Goal: Communication & Community: Participate in discussion

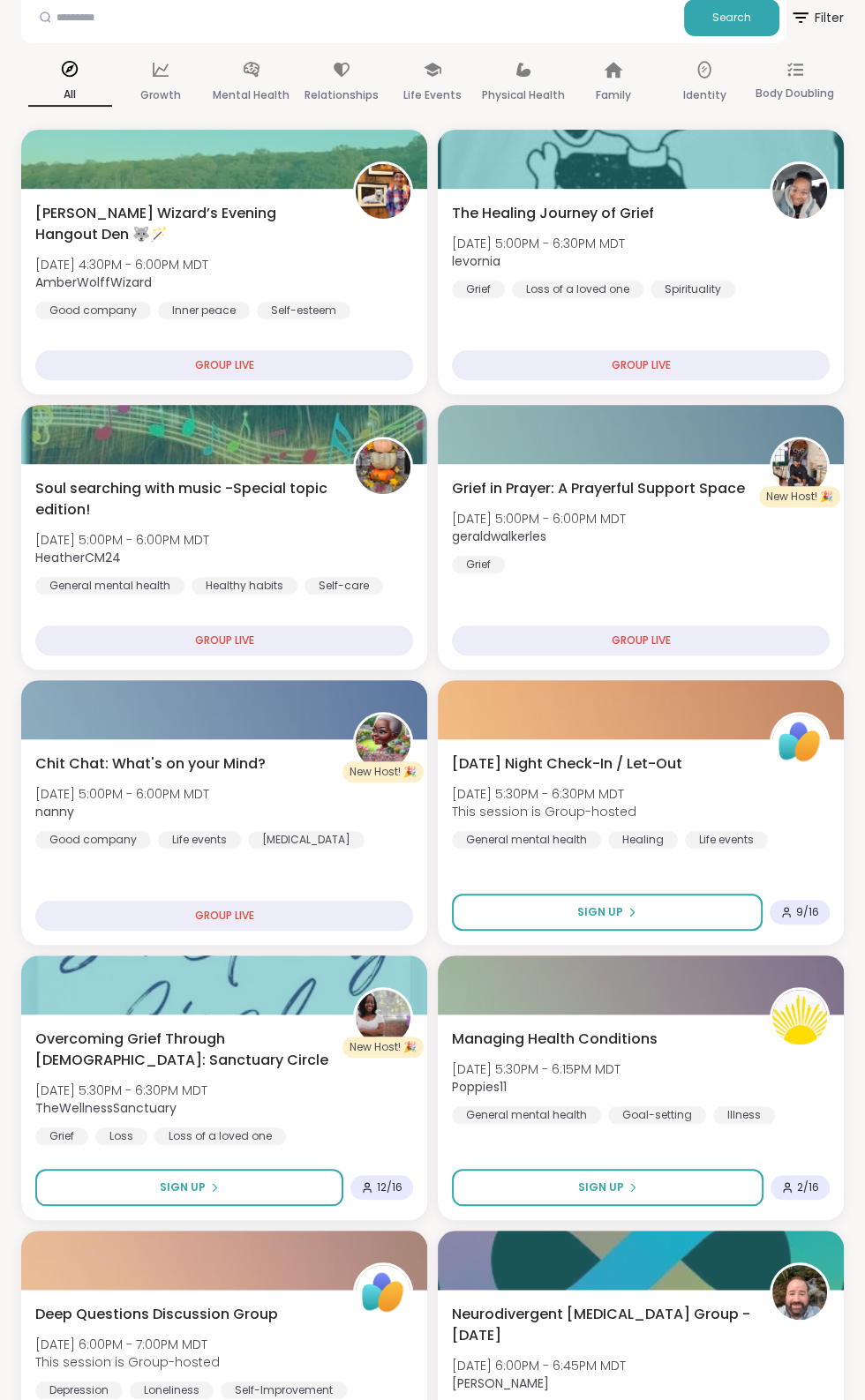
click at [340, 901] on div "Chit Chat: What's on your Mind? [DATE] 5:00PM - 6:00PM MDT nanny Good company L…" at bounding box center [224, 842] width 405 height 205
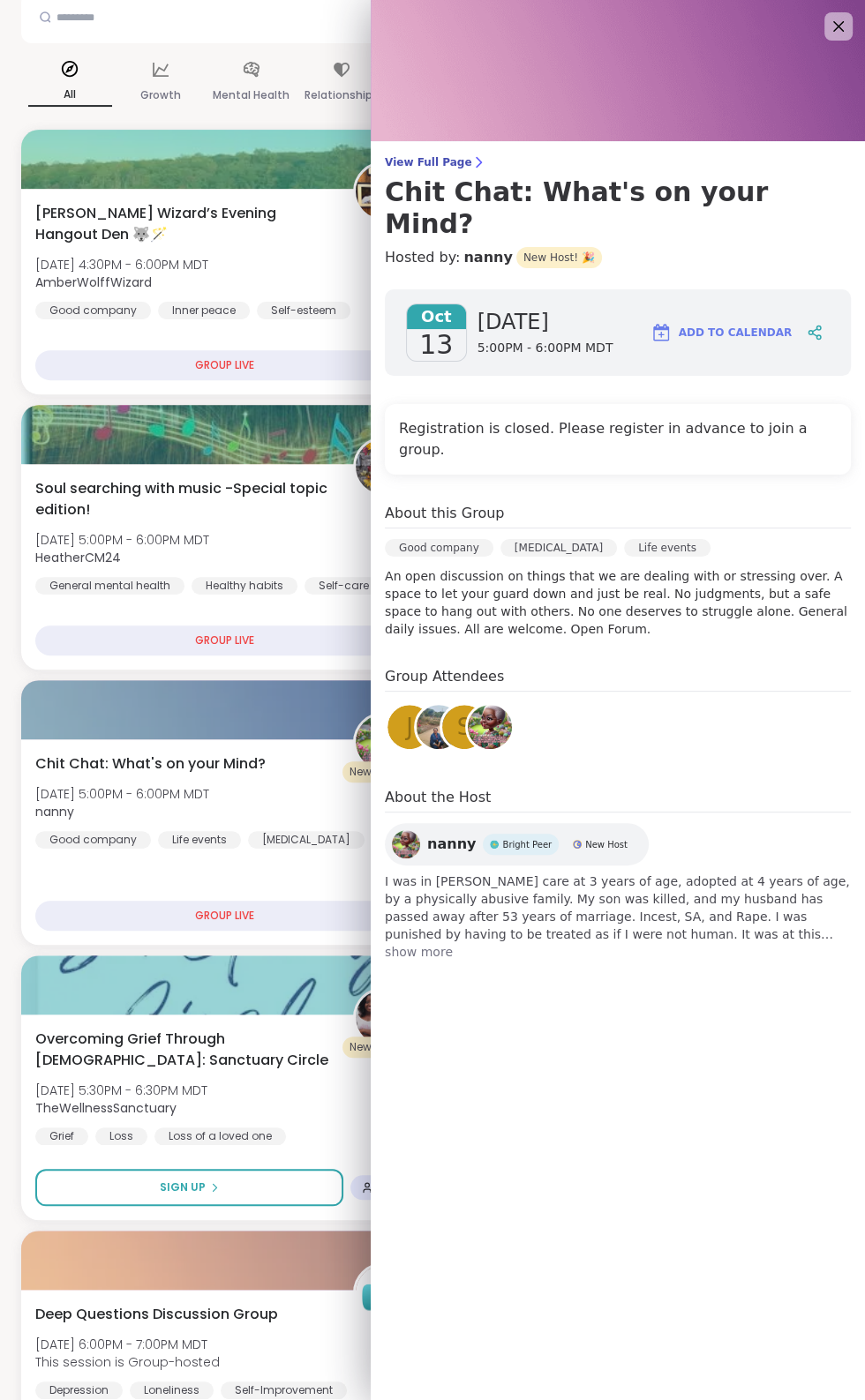
click at [295, 1009] on div at bounding box center [224, 985] width 405 height 59
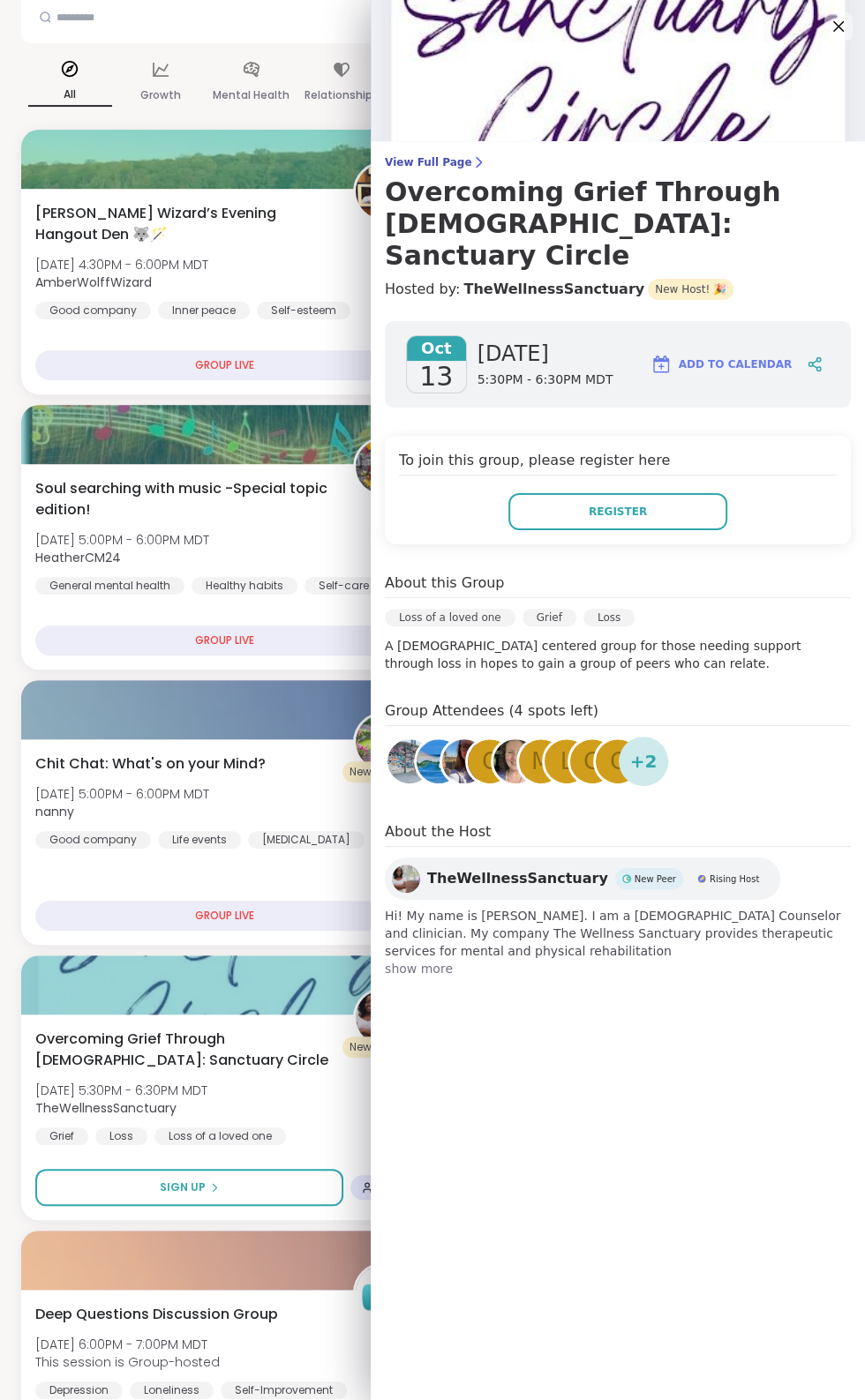
click at [364, 680] on div at bounding box center [224, 710] width 405 height 59
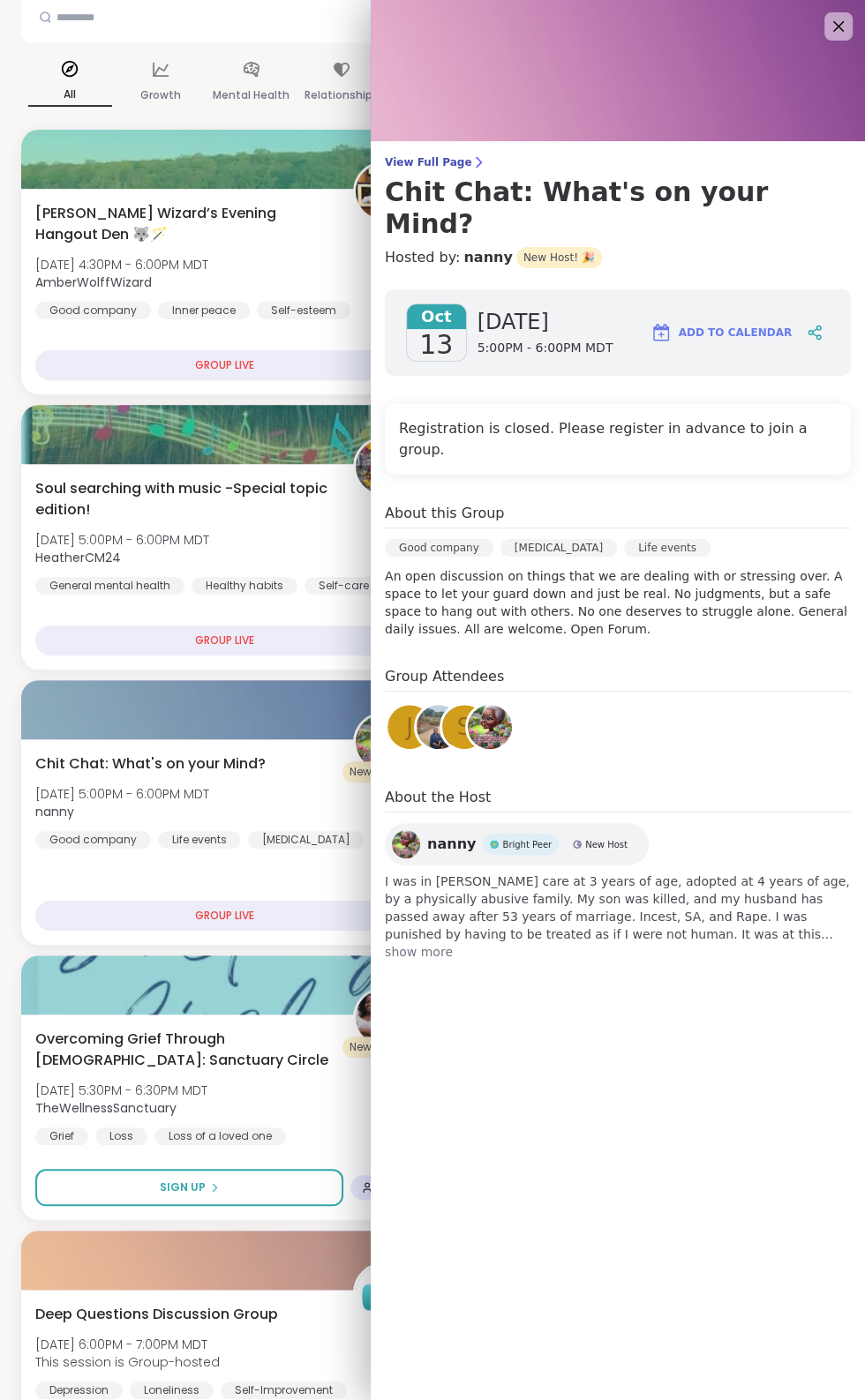
click at [838, 26] on icon at bounding box center [838, 27] width 11 height 11
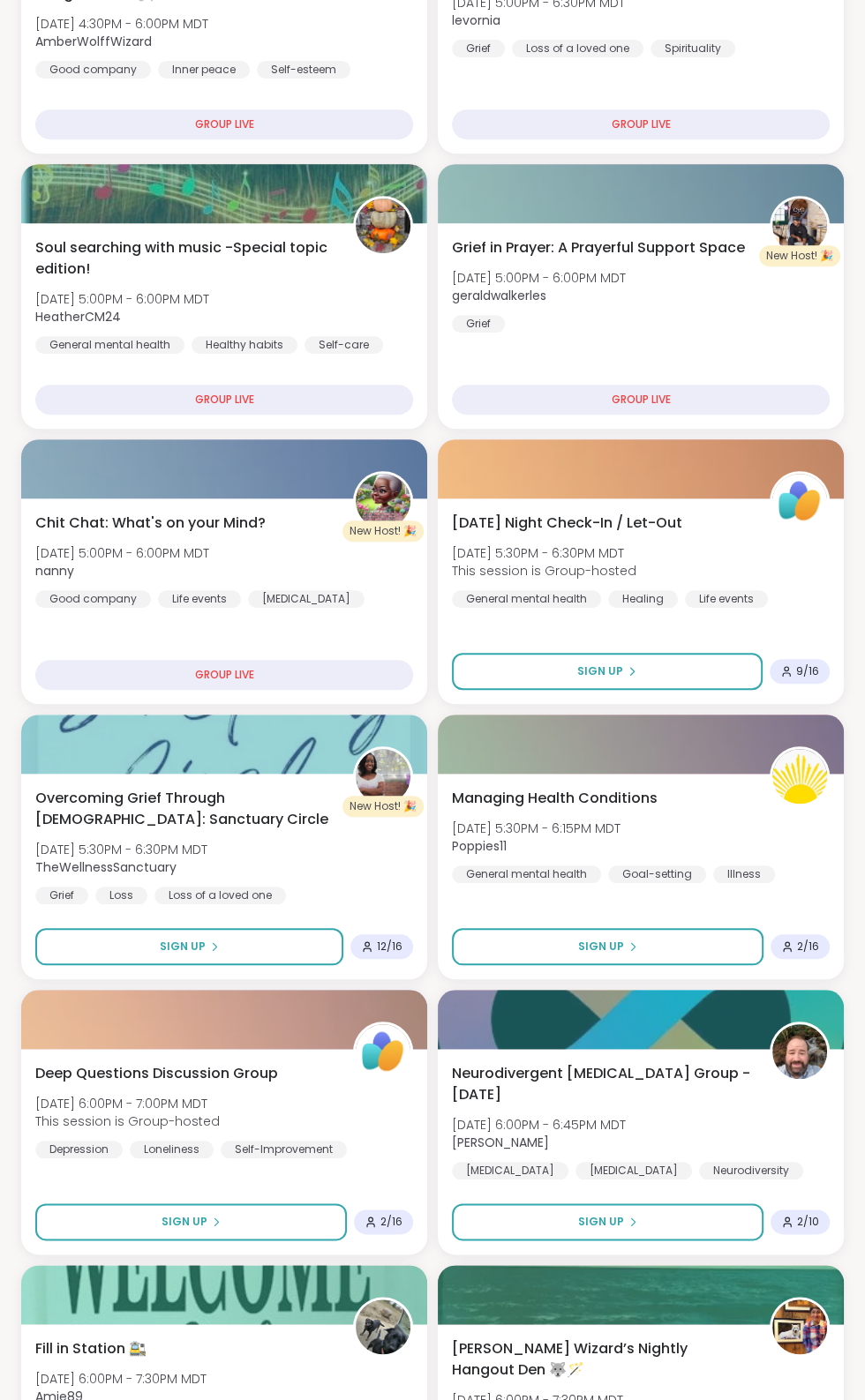
scroll to position [500, 0]
click at [689, 953] on button "Sign Up" at bounding box center [607, 946] width 312 height 37
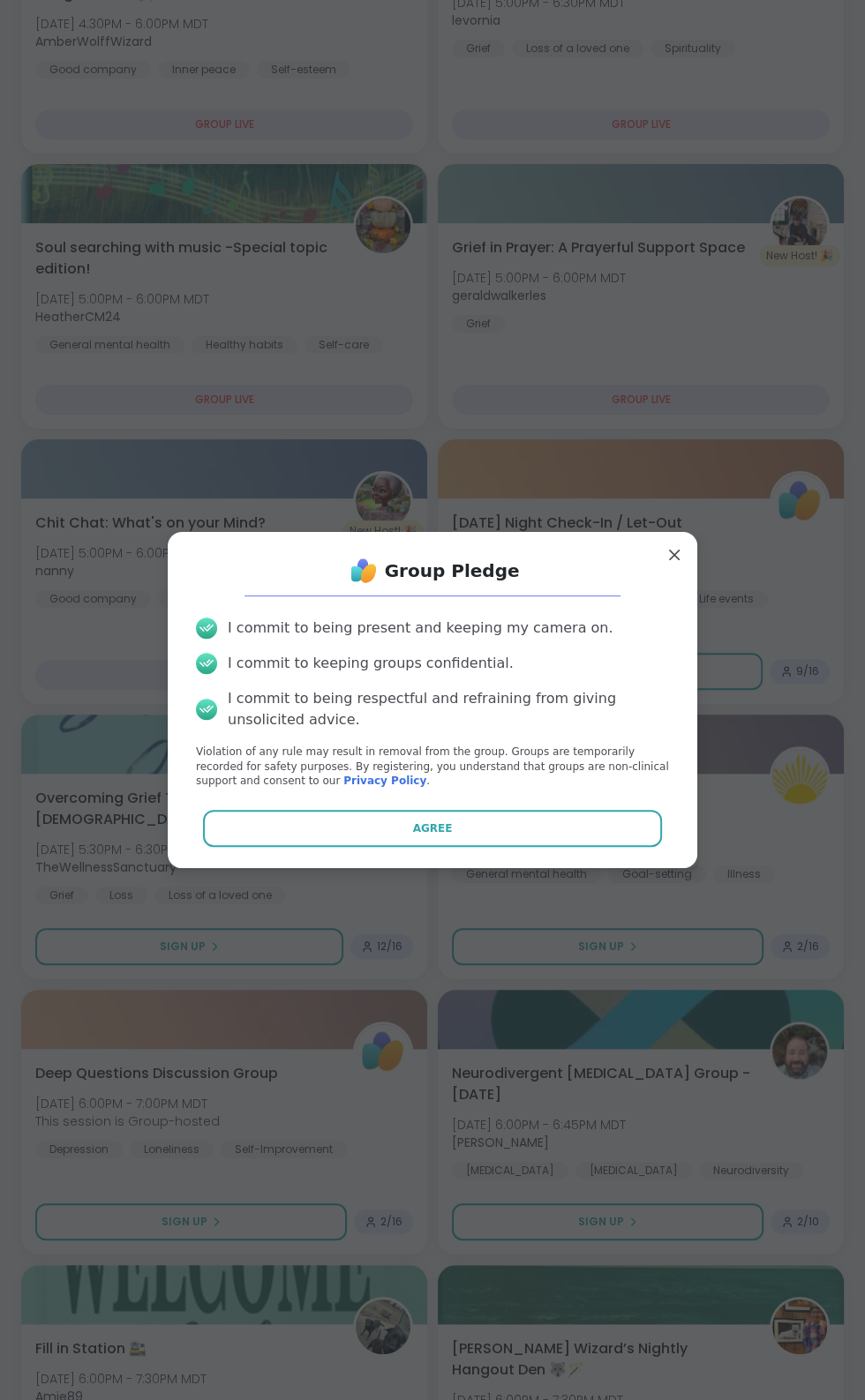
click at [613, 847] on button "Agree" at bounding box center [432, 828] width 460 height 37
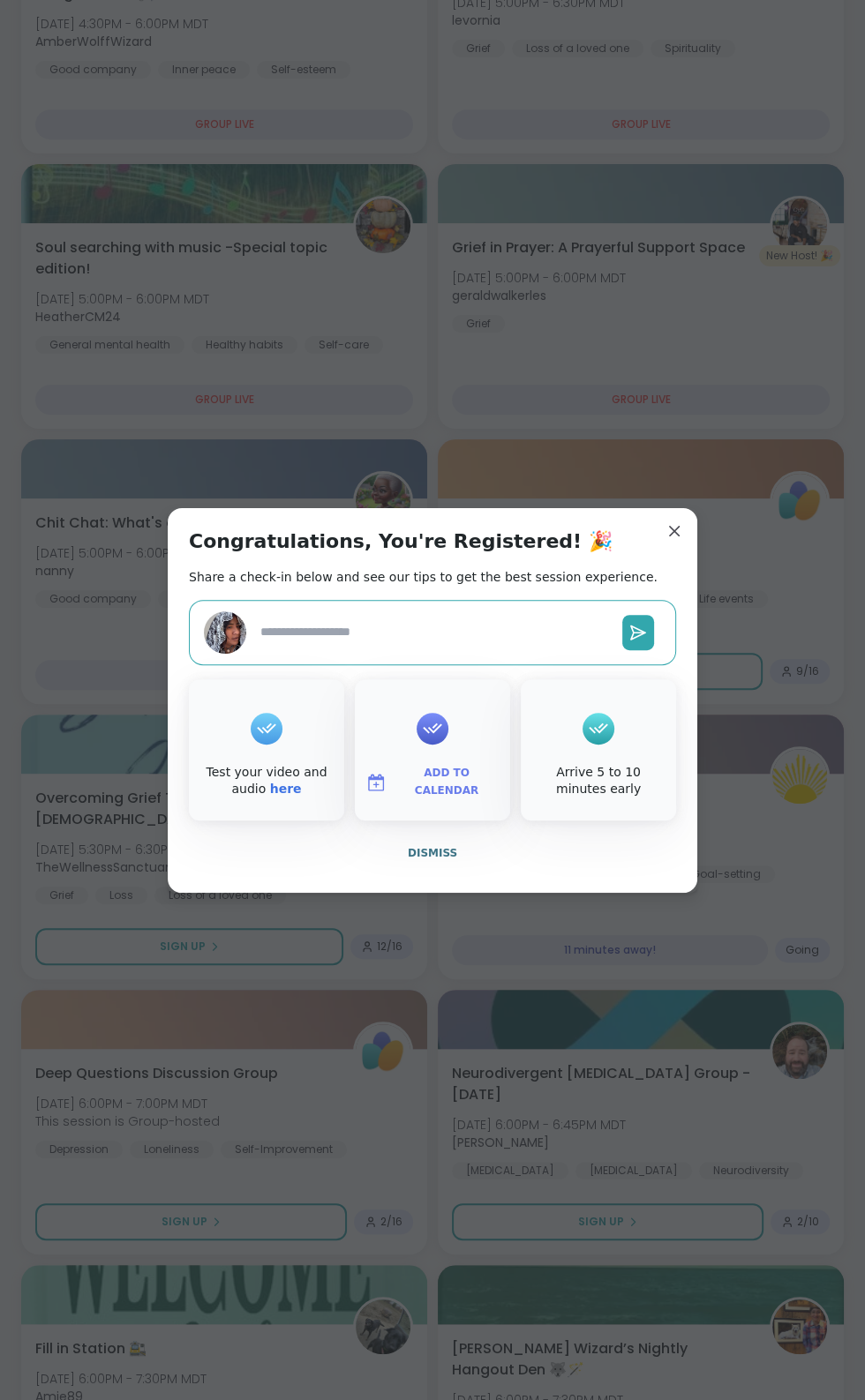
click at [473, 871] on button "Dismiss" at bounding box center [432, 852] width 487 height 37
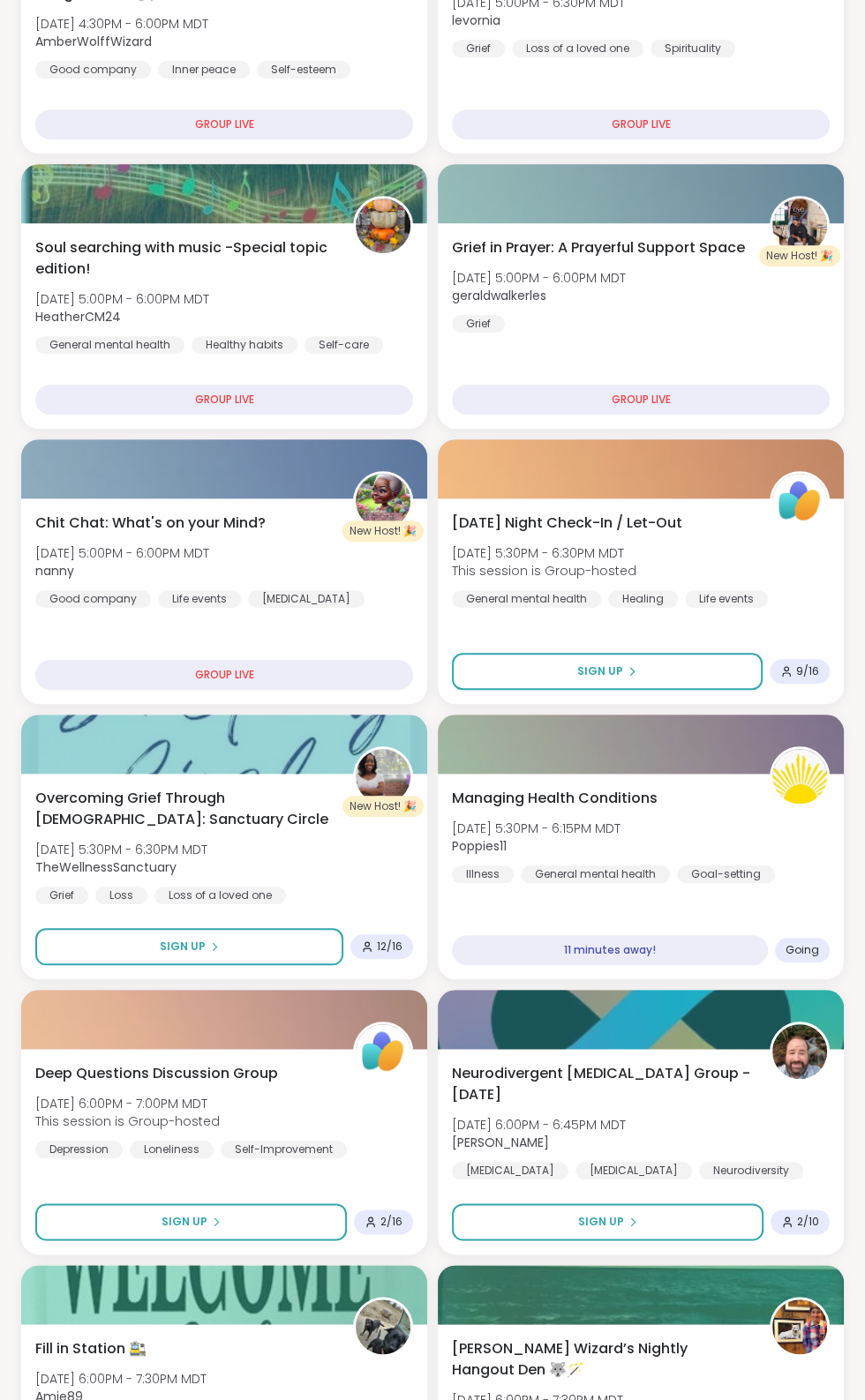
click at [677, 870] on div "Goal-setting" at bounding box center [725, 875] width 98 height 18
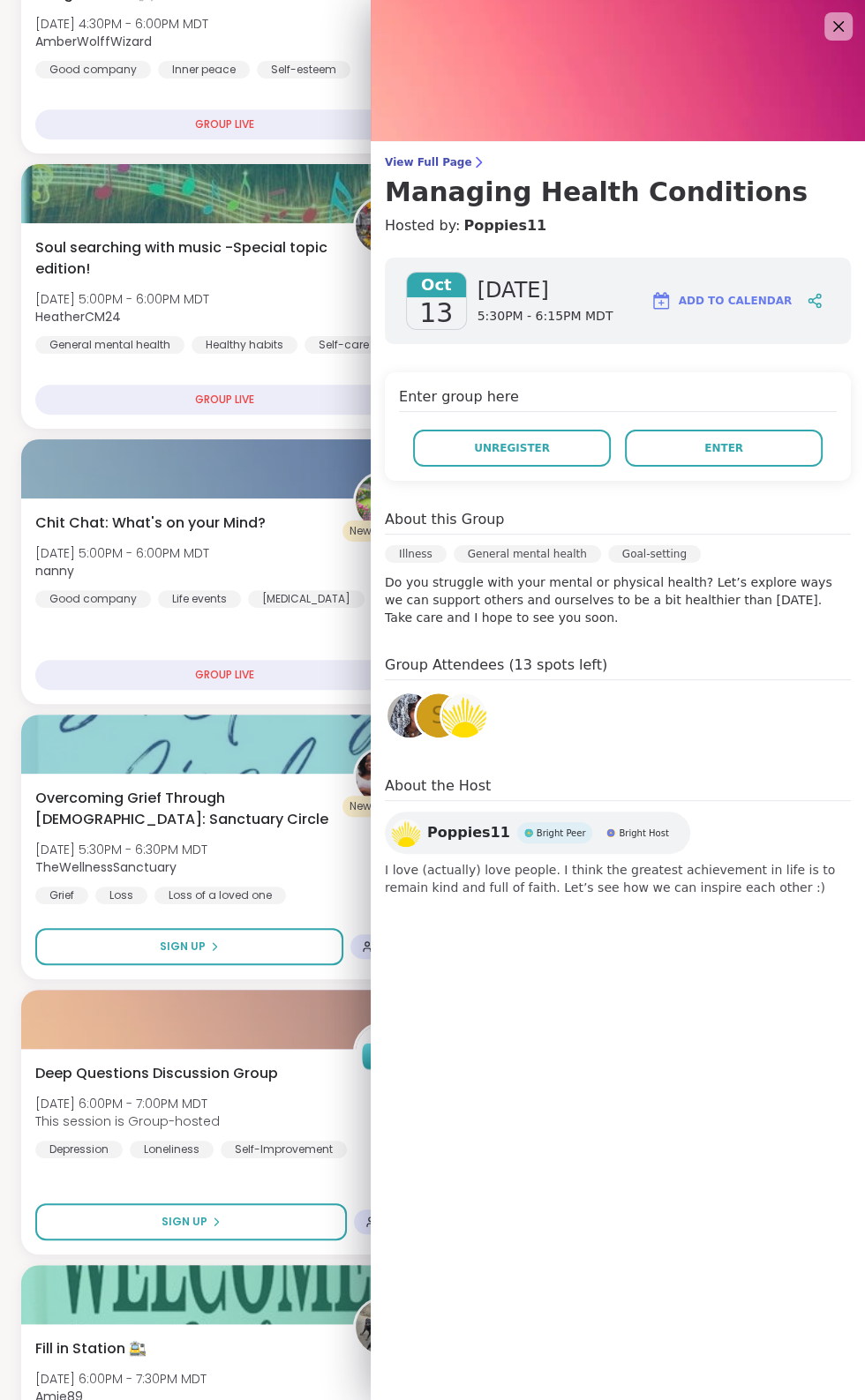
click at [724, 447] on span "Enter" at bounding box center [723, 449] width 39 height 16
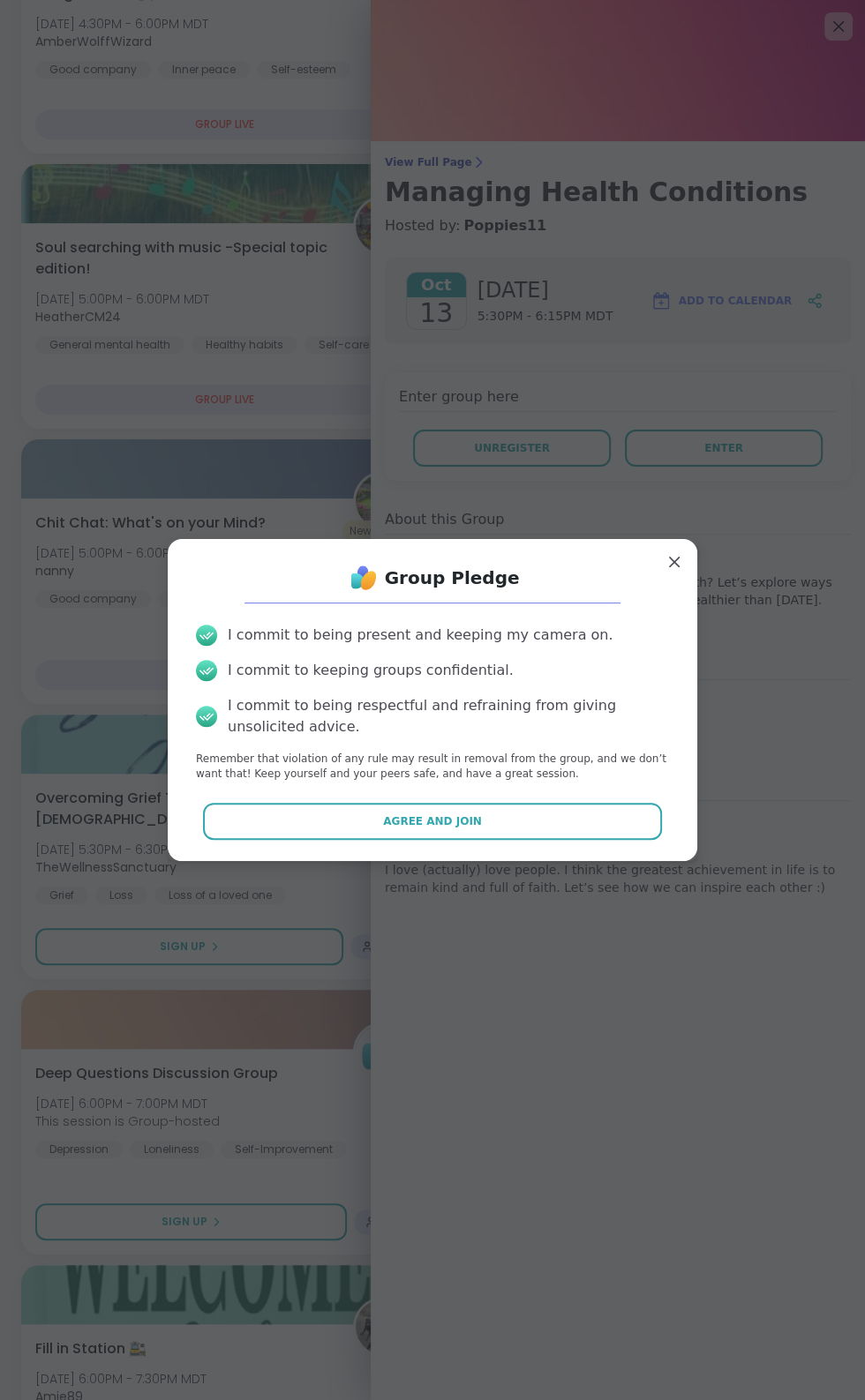
click at [381, 840] on button "Agree and Join" at bounding box center [432, 821] width 460 height 37
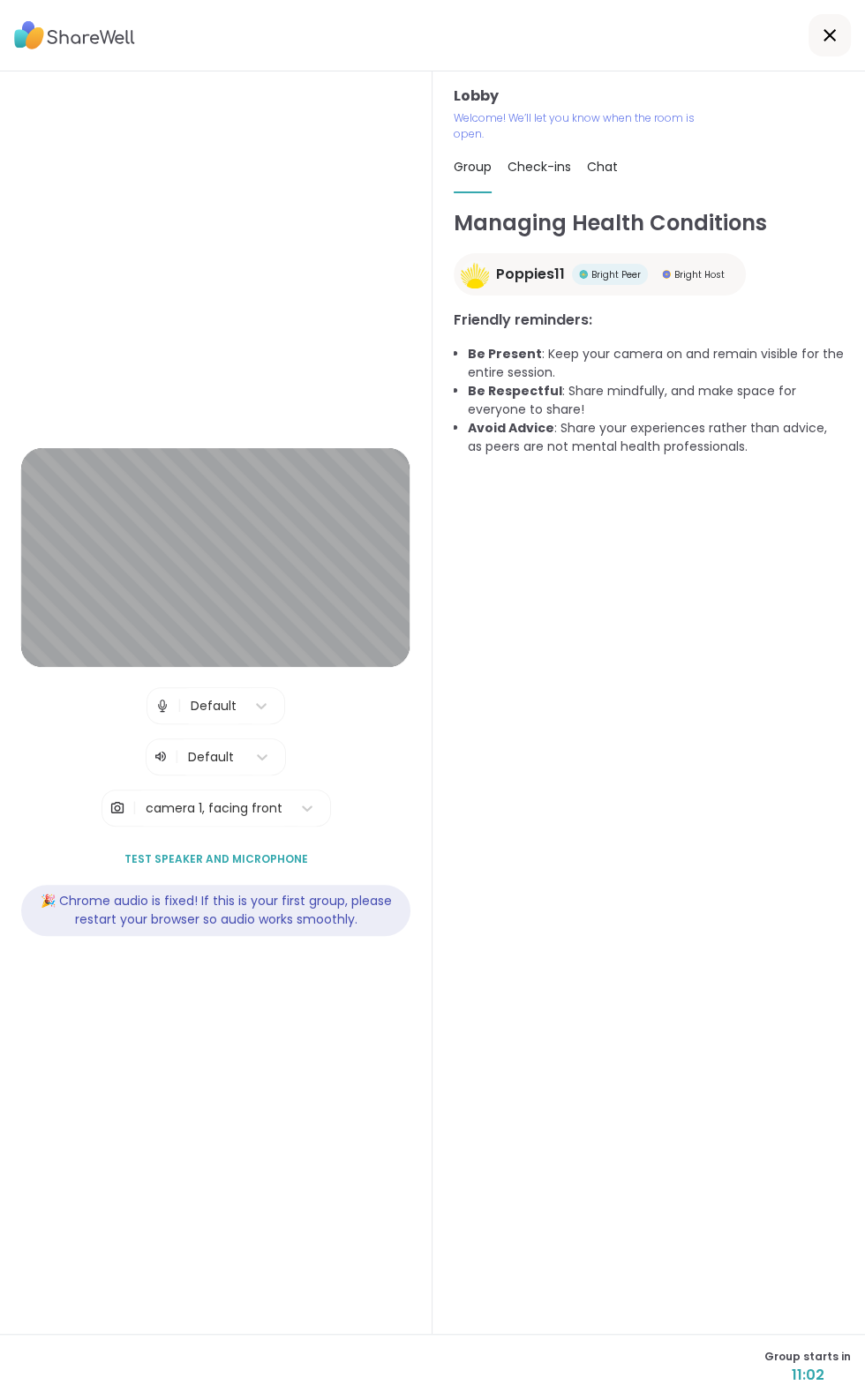
click at [541, 168] on span "Check-ins" at bounding box center [539, 167] width 64 height 18
type textarea "*"
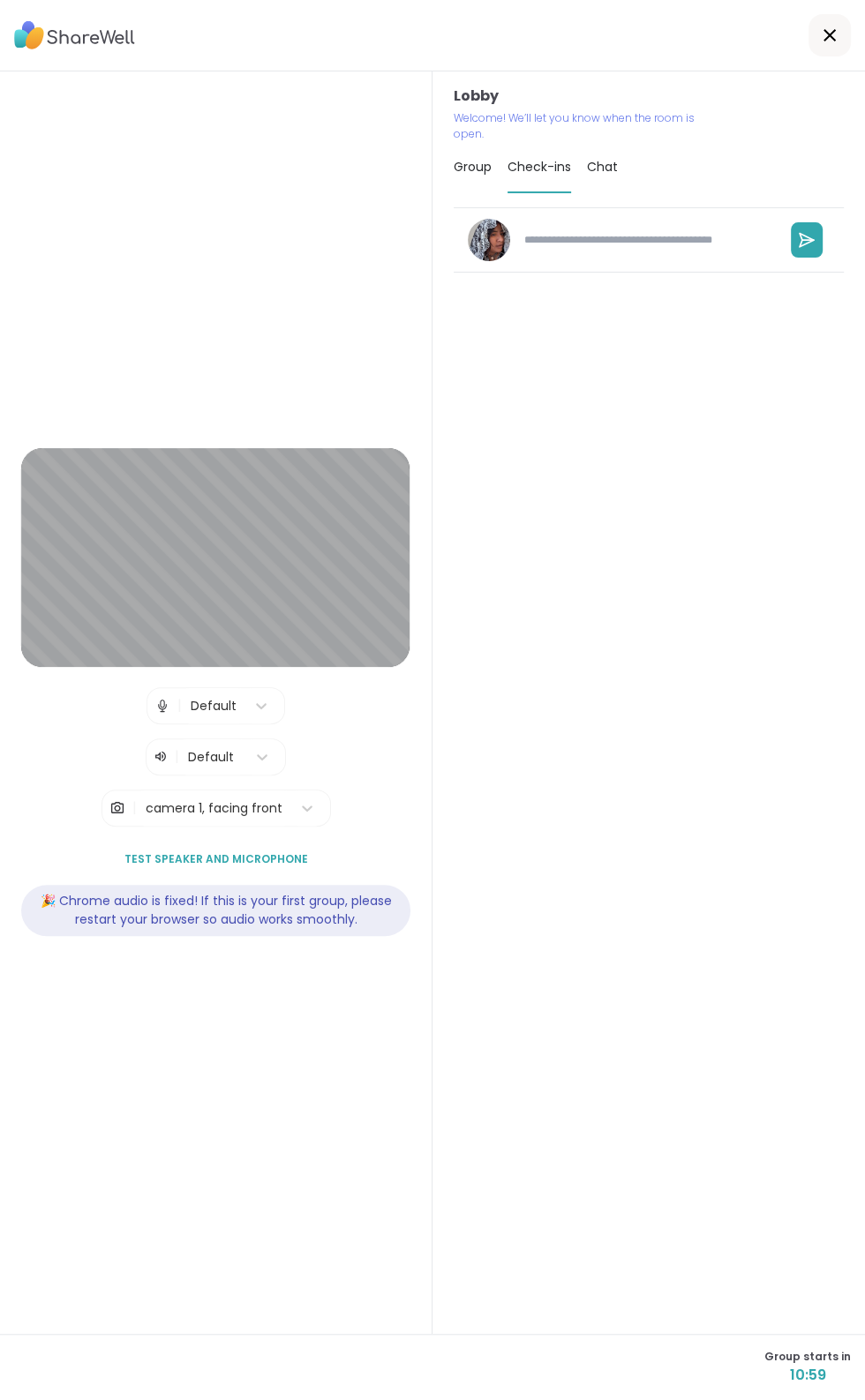
click at [828, 35] on icon at bounding box center [830, 35] width 13 height 13
